Goal: Browse casually: Explore the website without a specific task or goal

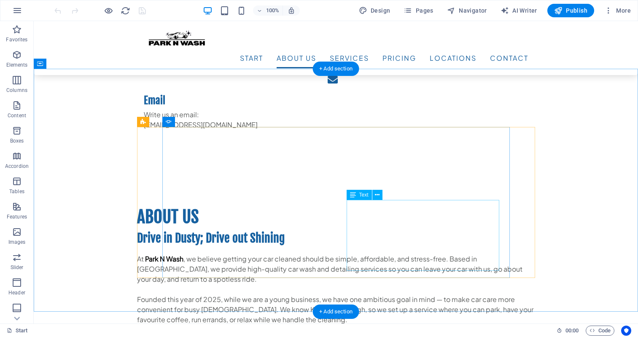
scroll to position [647, 0]
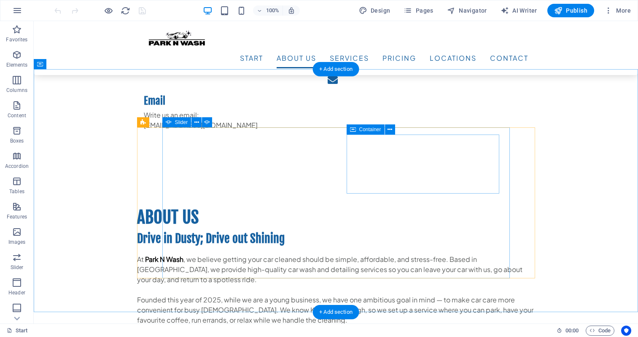
click at [173, 122] on div "Slider" at bounding box center [176, 122] width 29 height 10
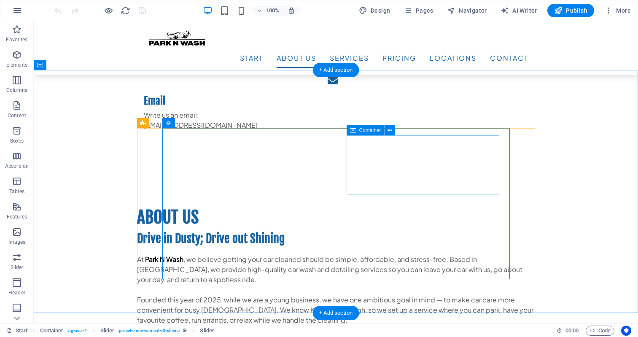
scroll to position [646, 0]
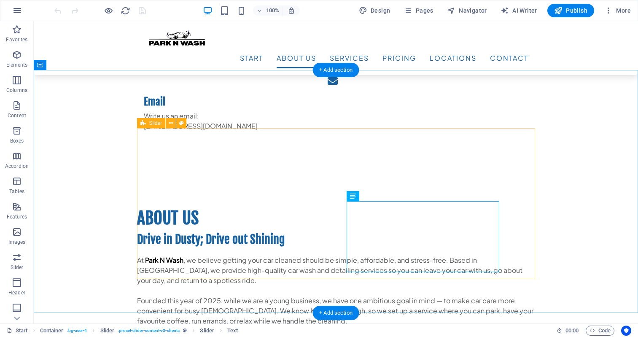
click at [139, 121] on div "Slider" at bounding box center [151, 123] width 29 height 10
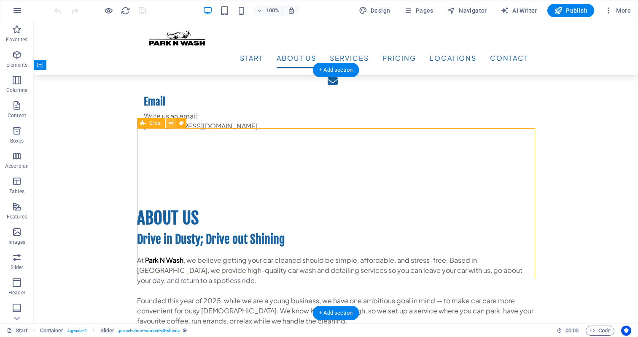
click at [172, 123] on icon at bounding box center [171, 123] width 5 height 9
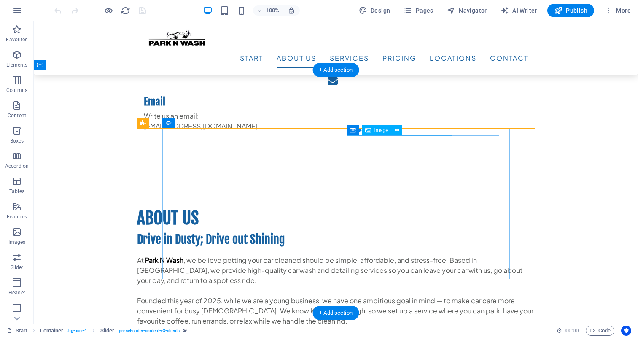
click at [356, 131] on div "Container" at bounding box center [366, 130] width 38 height 10
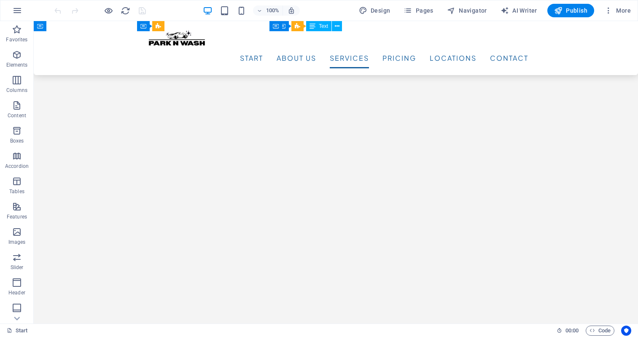
scroll to position [1277, 0]
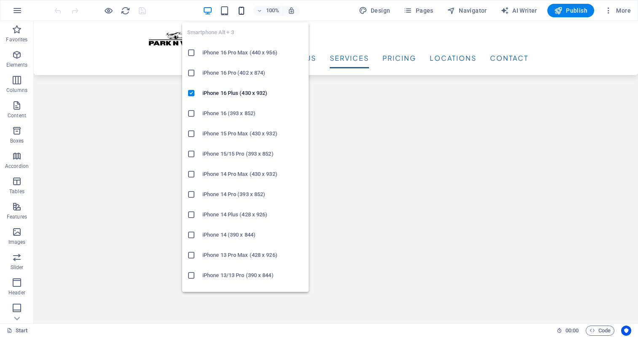
click at [245, 8] on icon "button" at bounding box center [242, 11] width 10 height 10
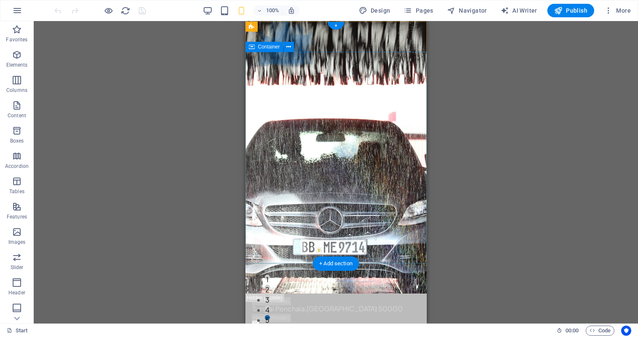
scroll to position [0, 0]
